Goal: Task Accomplishment & Management: Use online tool/utility

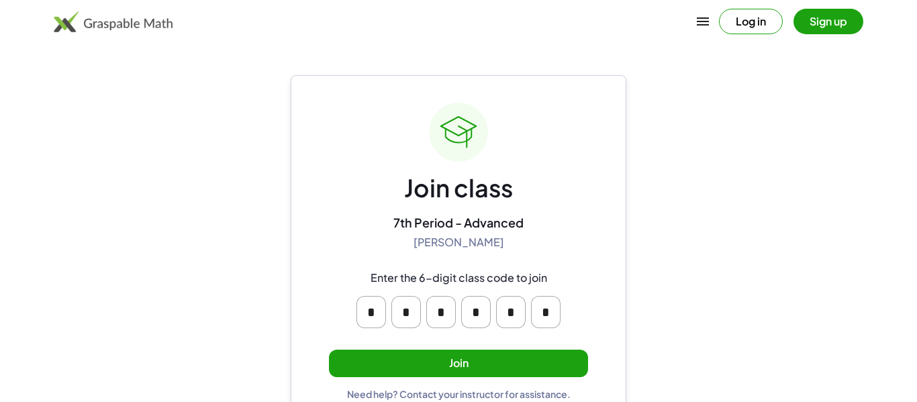
click at [389, 350] on button "Join" at bounding box center [458, 364] width 259 height 28
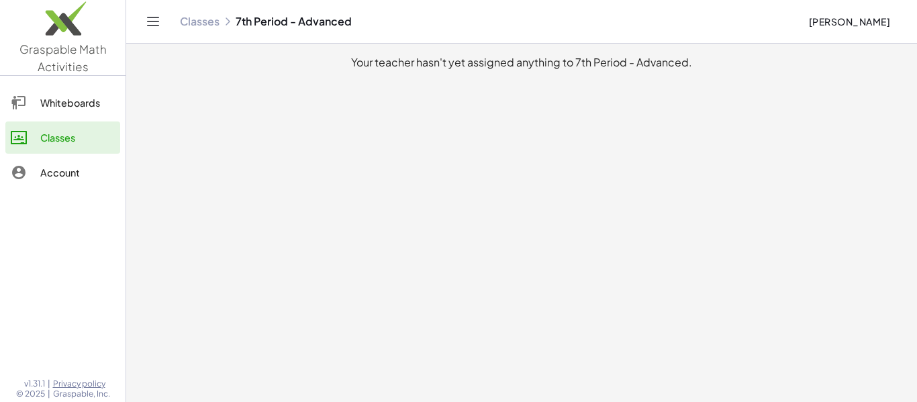
click at [88, 107] on div "Whiteboards" at bounding box center [77, 103] width 75 height 16
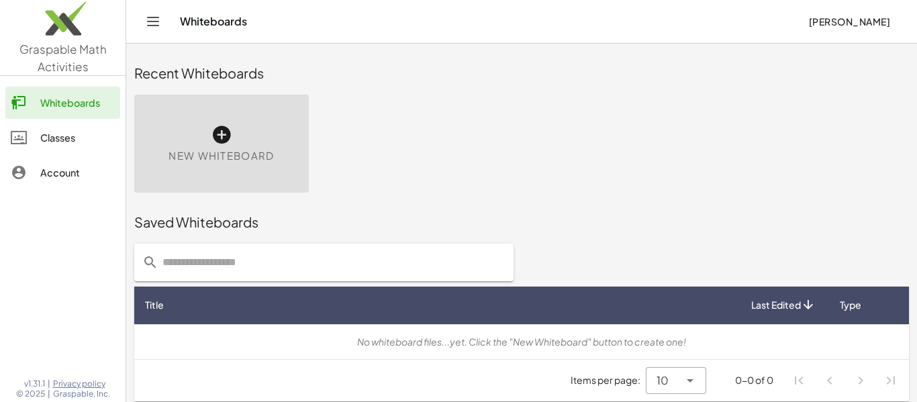
click at [302, 140] on div "New Whiteboard" at bounding box center [221, 144] width 175 height 98
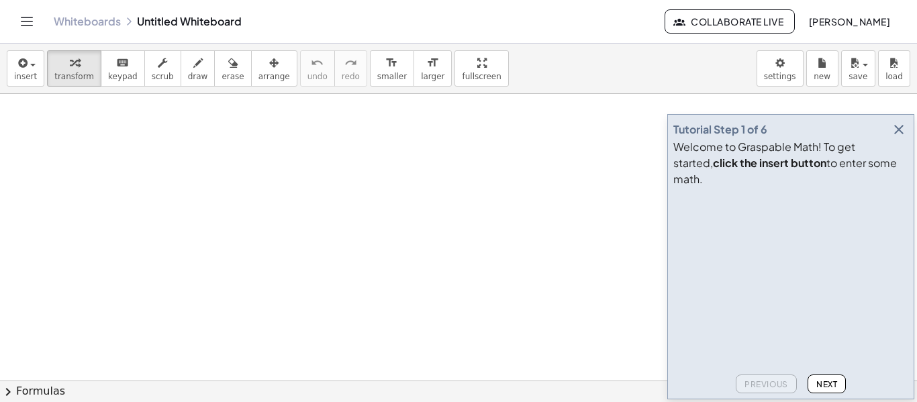
drag, startPoint x: 260, startPoint y: 156, endPoint x: 455, endPoint y: 218, distance: 204.1
click at [455, 218] on div at bounding box center [458, 380] width 917 height 573
click at [188, 80] on span "draw" at bounding box center [198, 76] width 20 height 9
click at [905, 138] on icon "button" at bounding box center [899, 130] width 16 height 16
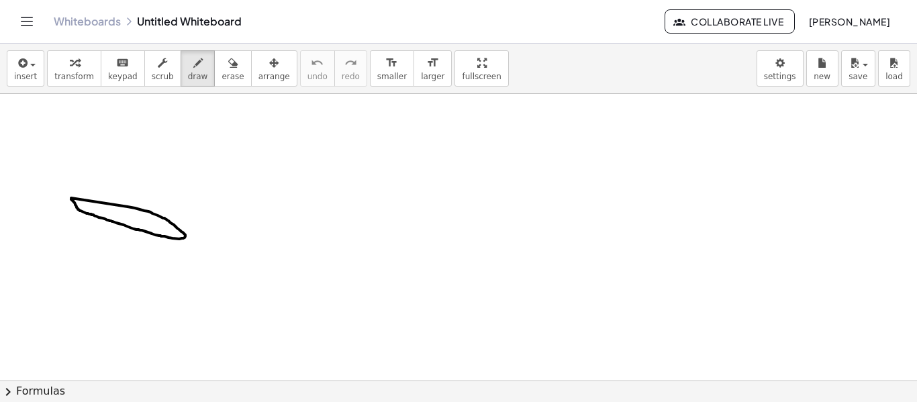
click at [70, 197] on div at bounding box center [458, 380] width 917 height 573
drag, startPoint x: 119, startPoint y: 207, endPoint x: 123, endPoint y: 224, distance: 17.9
click at [123, 224] on div at bounding box center [458, 380] width 917 height 573
drag, startPoint x: 154, startPoint y: 250, endPoint x: 254, endPoint y: 250, distance: 100.7
click at [254, 250] on div at bounding box center [458, 380] width 917 height 573
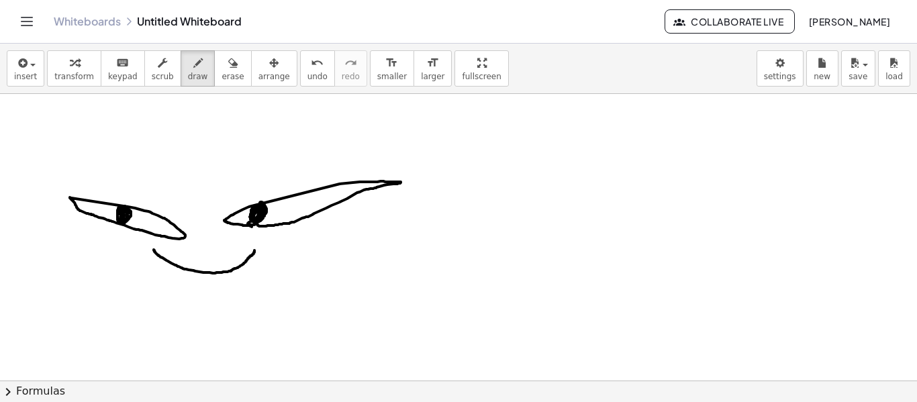
drag, startPoint x: 252, startPoint y: 227, endPoint x: 254, endPoint y: 215, distance: 12.4
click at [254, 215] on div at bounding box center [458, 380] width 917 height 573
drag, startPoint x: 154, startPoint y: 248, endPoint x: 178, endPoint y: 263, distance: 28.3
click at [178, 263] on div at bounding box center [458, 380] width 917 height 573
